Goal: Information Seeking & Learning: Learn about a topic

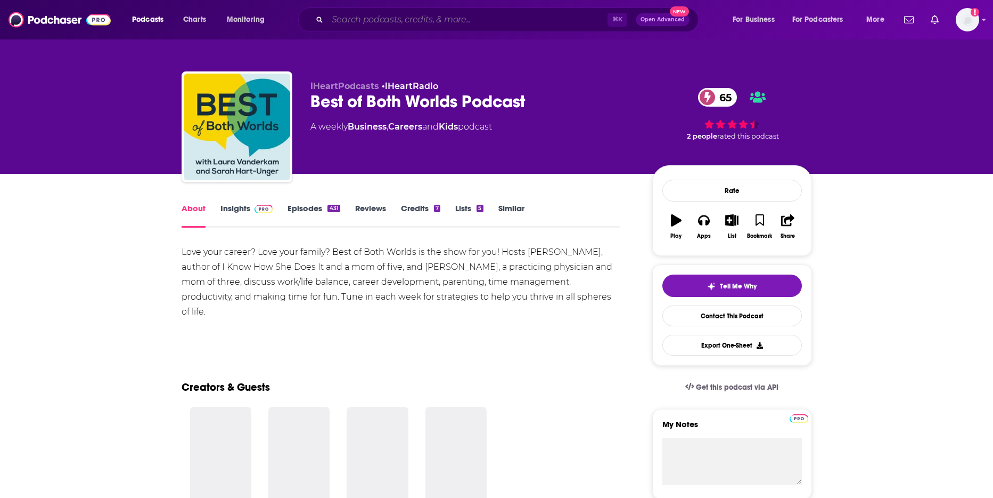
click at [389, 18] on input "Search podcasts, credits, & more..." at bounding box center [468, 19] width 280 height 17
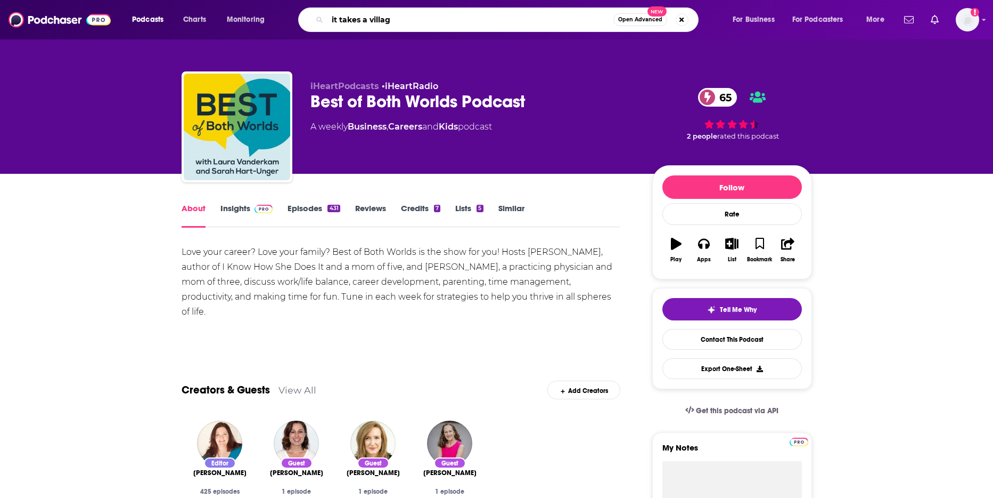
type input "it takes a village"
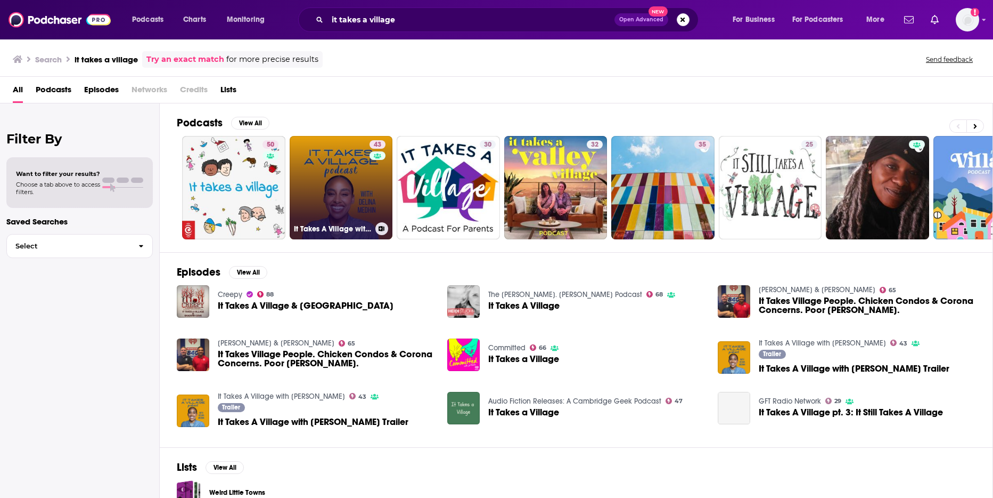
click at [351, 180] on link "43 It Takes A Village with [PERSON_NAME]" at bounding box center [341, 187] width 103 height 103
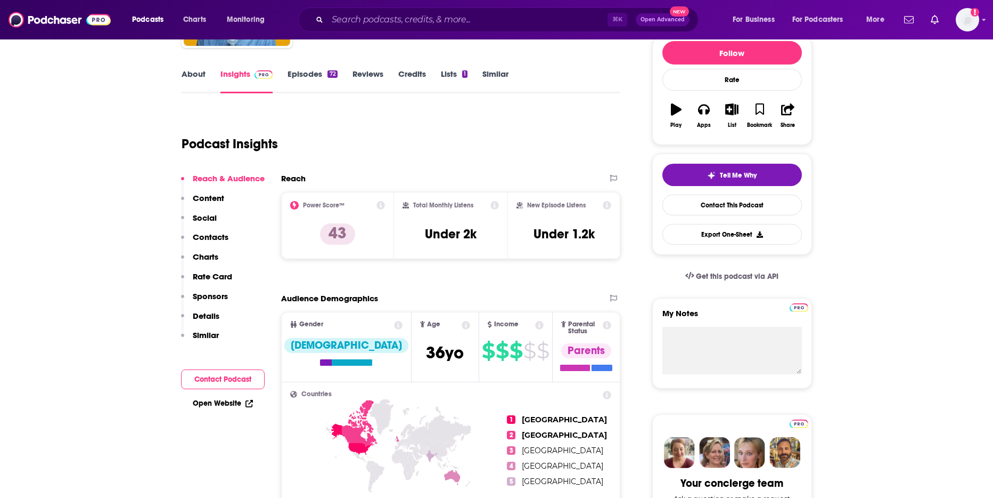
scroll to position [134, 0]
